Goal: Task Accomplishment & Management: Manage account settings

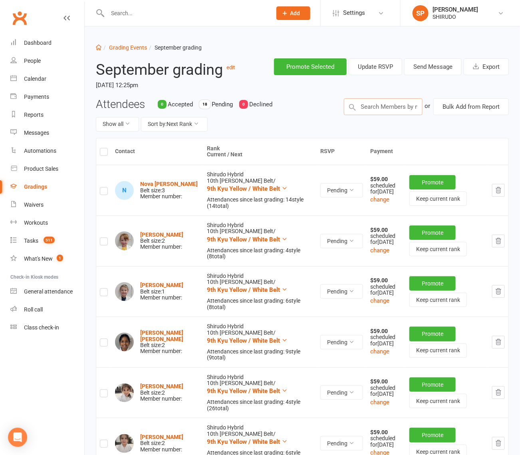
click at [366, 108] on input "text" at bounding box center [383, 106] width 79 height 17
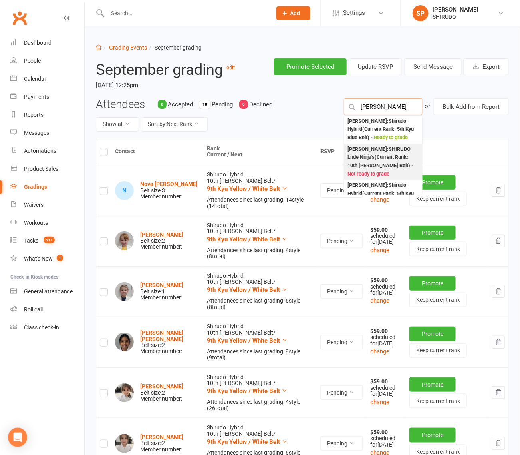
type input "[PERSON_NAME]"
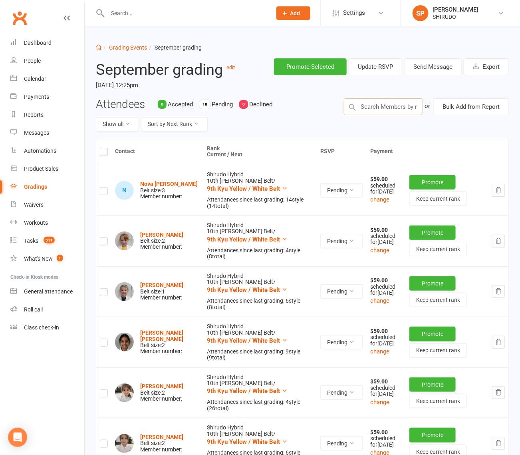
click at [387, 104] on input "text" at bounding box center [383, 106] width 79 height 17
click at [368, 108] on input "text" at bounding box center [383, 106] width 79 height 17
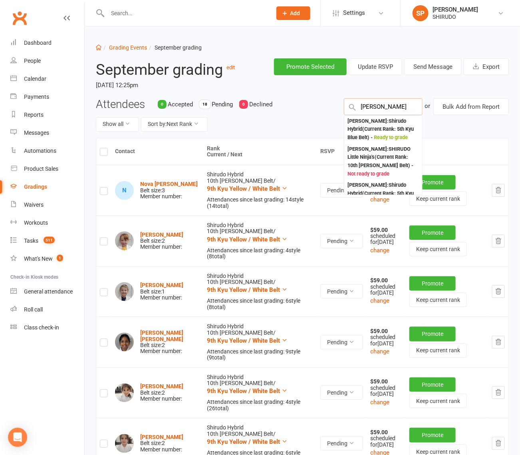
type input "[PERSON_NAME]"
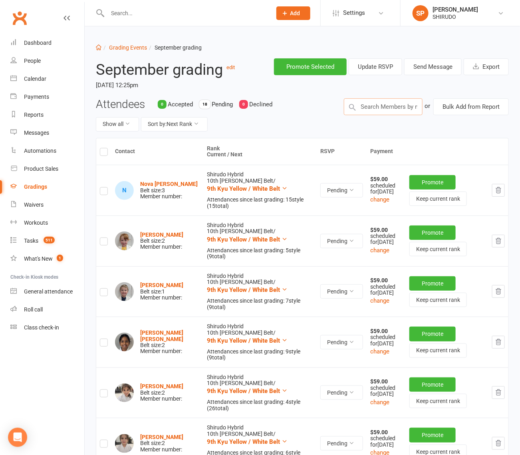
click at [364, 105] on input "text" at bounding box center [383, 106] width 79 height 17
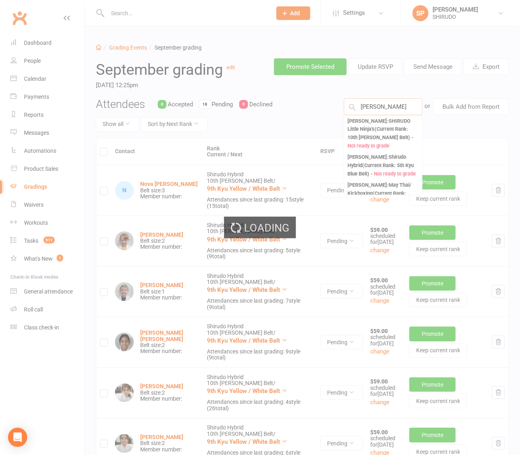
type input "[PERSON_NAME]"
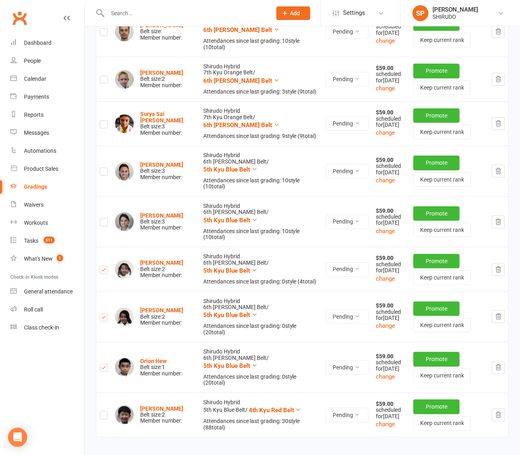
scroll to position [930, 0]
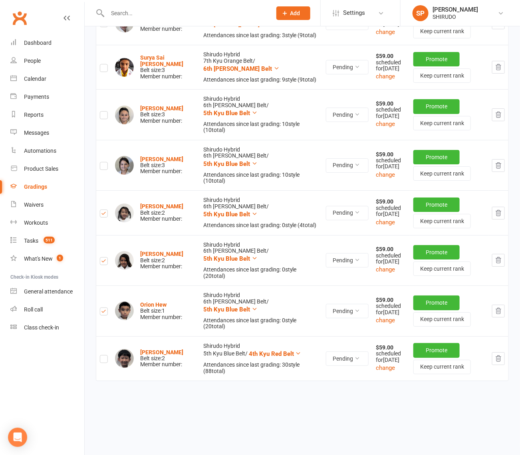
drag, startPoint x: 500, startPoint y: 358, endPoint x: 308, endPoint y: 33, distance: 377.2
click at [500, 357] on icon "button" at bounding box center [498, 358] width 7 height 7
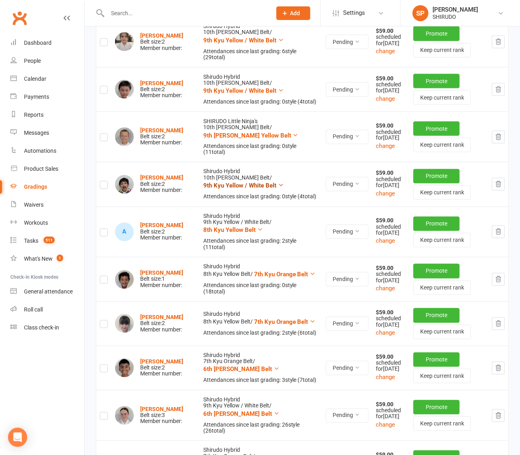
scroll to position [133, 0]
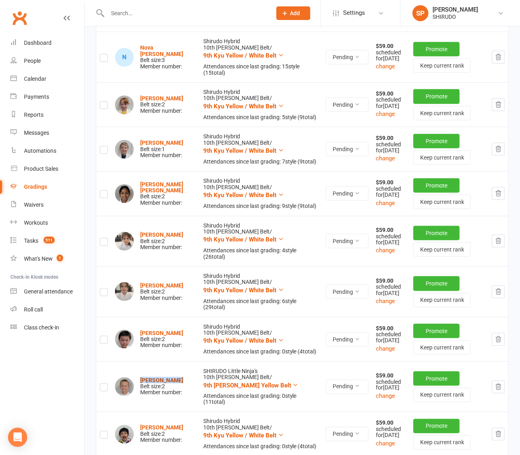
drag, startPoint x: 178, startPoint y: 408, endPoint x: 142, endPoint y: 408, distance: 36.4
click at [139, 396] on div "[PERSON_NAME] Belt size: 2 Member number:" at bounding box center [155, 386] width 81 height 19
copy strong "[PERSON_NAME]"
click at [293, 388] on icon at bounding box center [296, 385] width 6 height 6
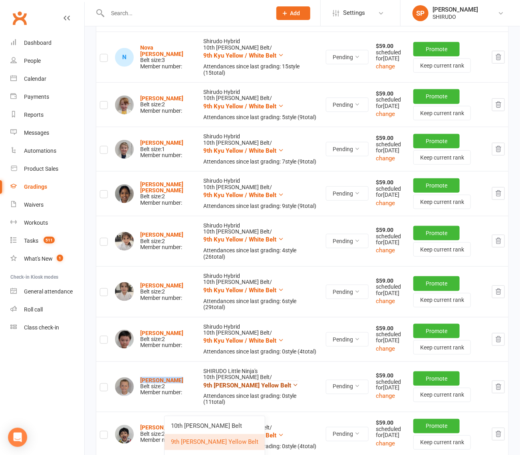
scroll to position [383, 0]
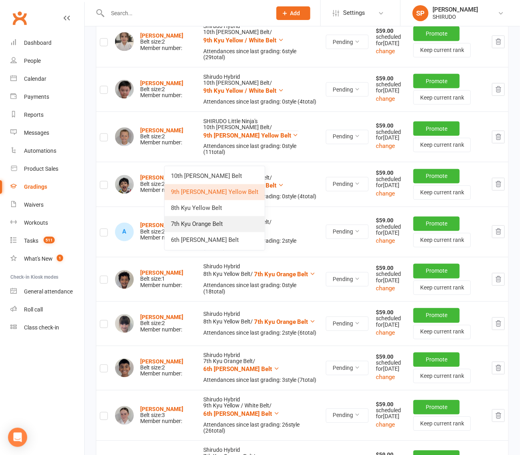
click at [236, 224] on link "7th Kyu Orange Belt" at bounding box center [215, 224] width 100 height 16
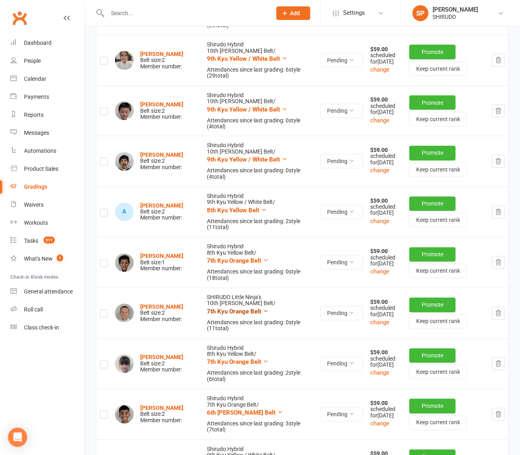
drag, startPoint x: 252, startPoint y: 309, endPoint x: 196, endPoint y: 312, distance: 56.4
click at [203, 312] on td "SHIRUDO Little Ninja's 10th [PERSON_NAME] Belt / 7th Kyu Orange Belt Attendance…" at bounding box center [260, 313] width 114 height 51
drag, startPoint x: 191, startPoint y: 310, endPoint x: 262, endPoint y: 310, distance: 70.7
click at [240, 313] on tr "[PERSON_NAME] Belt size: 2 Member number: SHIRUDO Little Ninja's 10th [PERSON_N…" at bounding box center [302, 313] width 412 height 51
click at [277, 307] on td "SHIRUDO Little Ninja's 10th [PERSON_NAME] Belt / 7th Kyu Orange Belt Attendance…" at bounding box center [260, 313] width 114 height 51
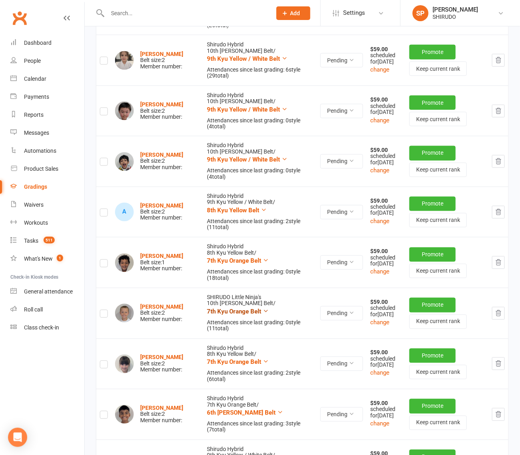
drag, startPoint x: 253, startPoint y: 314, endPoint x: 211, endPoint y: 313, distance: 42.0
click at [211, 313] on button "7th Kyu Orange Belt" at bounding box center [238, 312] width 62 height 10
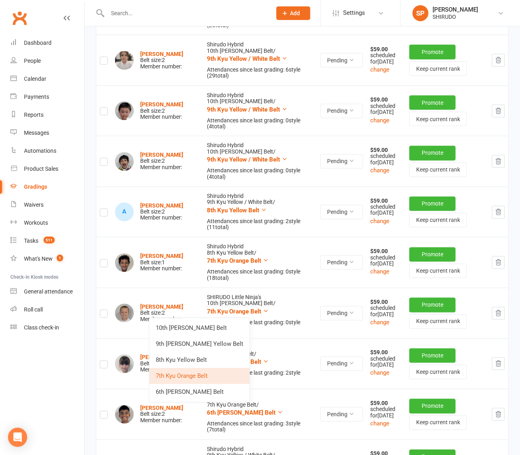
click at [190, 311] on td "[PERSON_NAME] Belt size: 2 Member number:" at bounding box center [158, 313] width 92 height 51
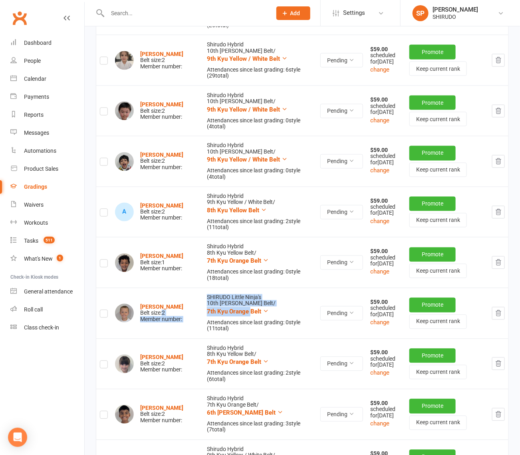
drag, startPoint x: 190, startPoint y: 311, endPoint x: 284, endPoint y: 304, distance: 94.2
click at [240, 310] on tr "[PERSON_NAME] Belt size: 2 Member number: SHIRUDO Little Ninja's 10th [PERSON_N…" at bounding box center [302, 313] width 412 height 51
click at [288, 301] on td "SHIRUDO Little Ninja's 10th [PERSON_NAME] Belt / 7th Kyu Orange Belt Attendance…" at bounding box center [260, 313] width 114 height 51
drag, startPoint x: 252, startPoint y: 312, endPoint x: 204, endPoint y: 314, distance: 48.0
click at [207, 314] on button "7th Kyu Orange Belt" at bounding box center [238, 312] width 62 height 10
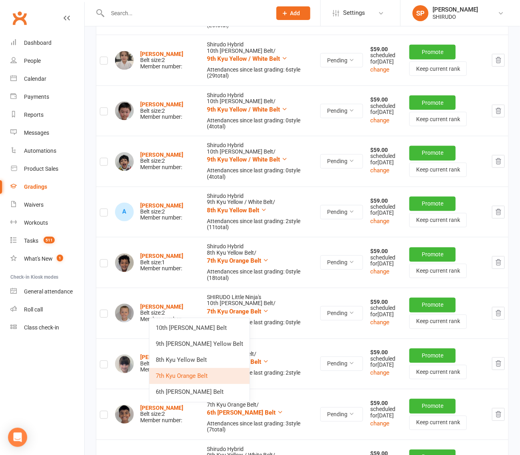
drag, startPoint x: 213, startPoint y: 373, endPoint x: 184, endPoint y: 376, distance: 29.0
drag, startPoint x: 184, startPoint y: 376, endPoint x: 297, endPoint y: 384, distance: 113.0
click at [300, 384] on td "Shirudo Hybrid 8th Kyu Yellow Belt / 7th Kyu Orange Belt Attendances since last…" at bounding box center [260, 364] width 114 height 51
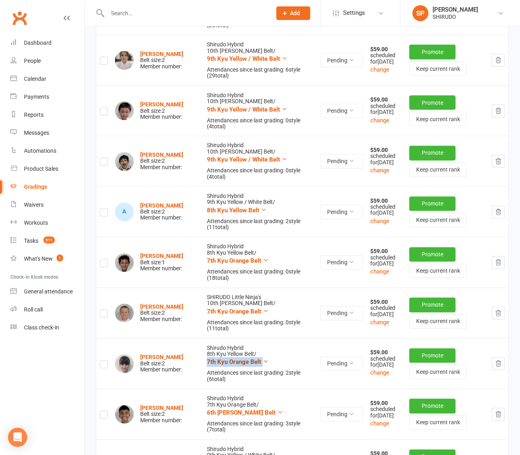
drag, startPoint x: 263, startPoint y: 360, endPoint x: 197, endPoint y: 363, distance: 65.6
click at [203, 363] on td "Shirudo Hybrid 8th Kyu Yellow Belt / 7th Kyu Orange Belt Attendances since last…" at bounding box center [260, 364] width 114 height 51
copy button "7th Kyu Orange Belt"
